Goal: Transaction & Acquisition: Purchase product/service

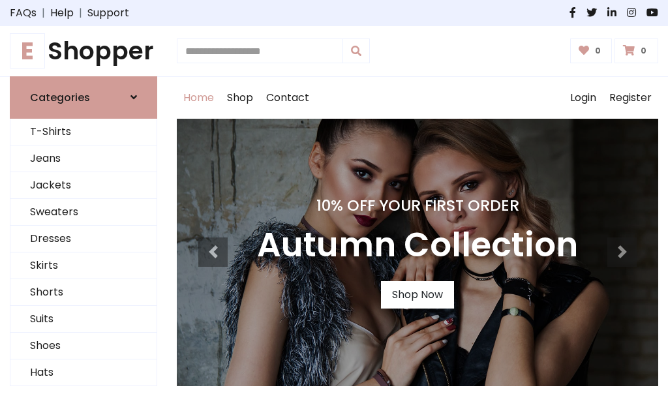
click at [334, 197] on h4 "10% Off Your First Order" at bounding box center [417, 205] width 321 height 18
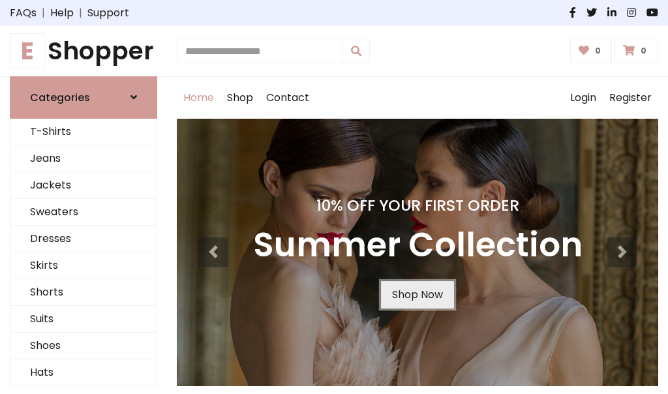
click at [417, 294] on link "Shop Now" at bounding box center [417, 294] width 73 height 27
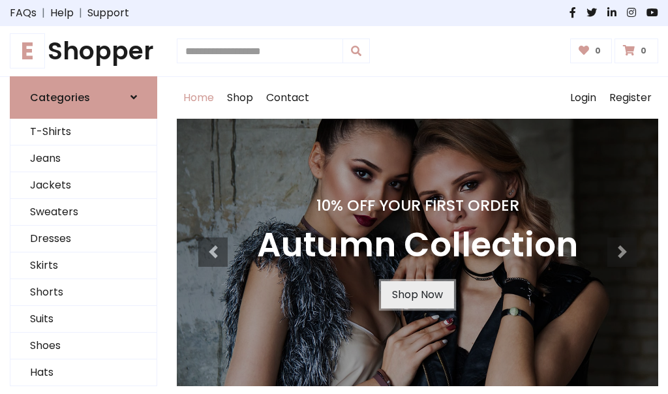
click at [417, 294] on link "Shop Now" at bounding box center [417, 294] width 73 height 27
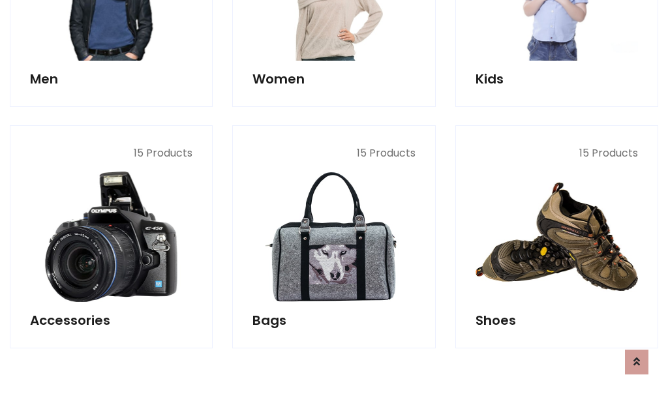
scroll to position [1301, 0]
